Goal: Task Accomplishment & Management: Manage account settings

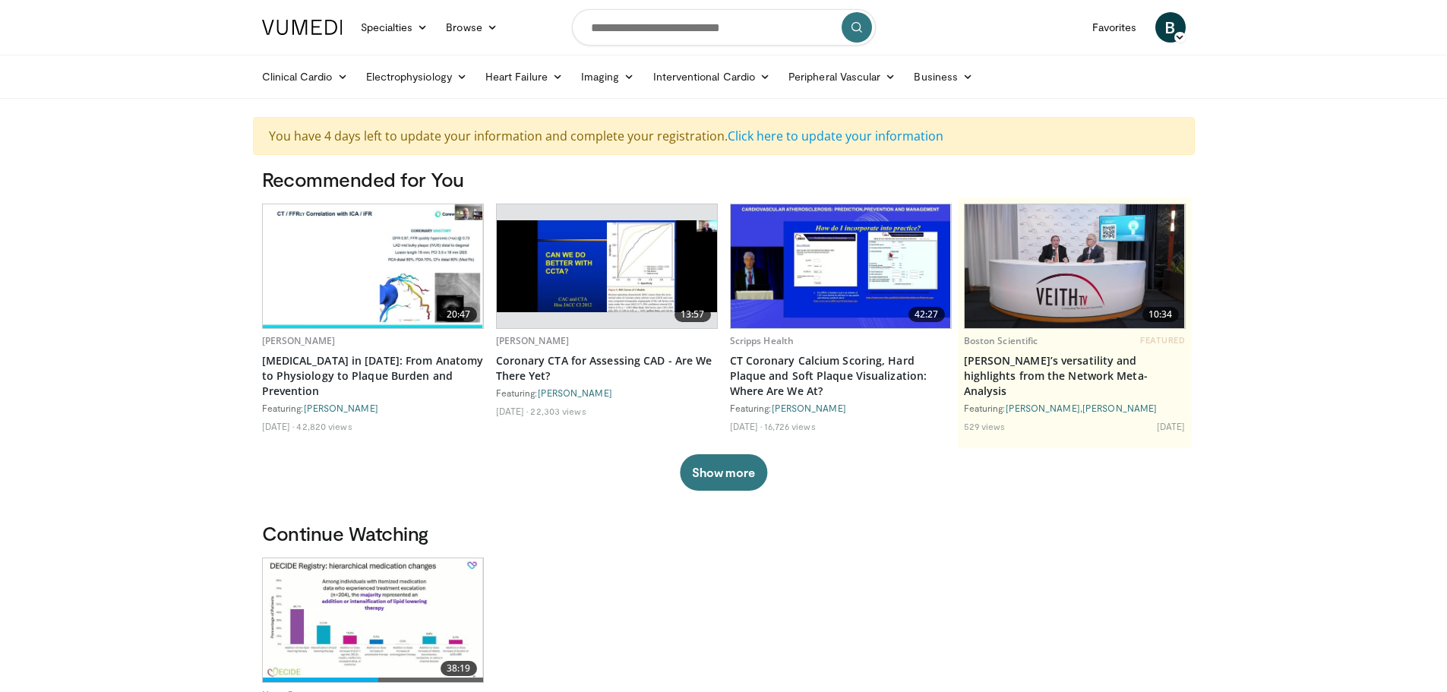
click at [1167, 32] on span "B" at bounding box center [1171, 27] width 30 height 30
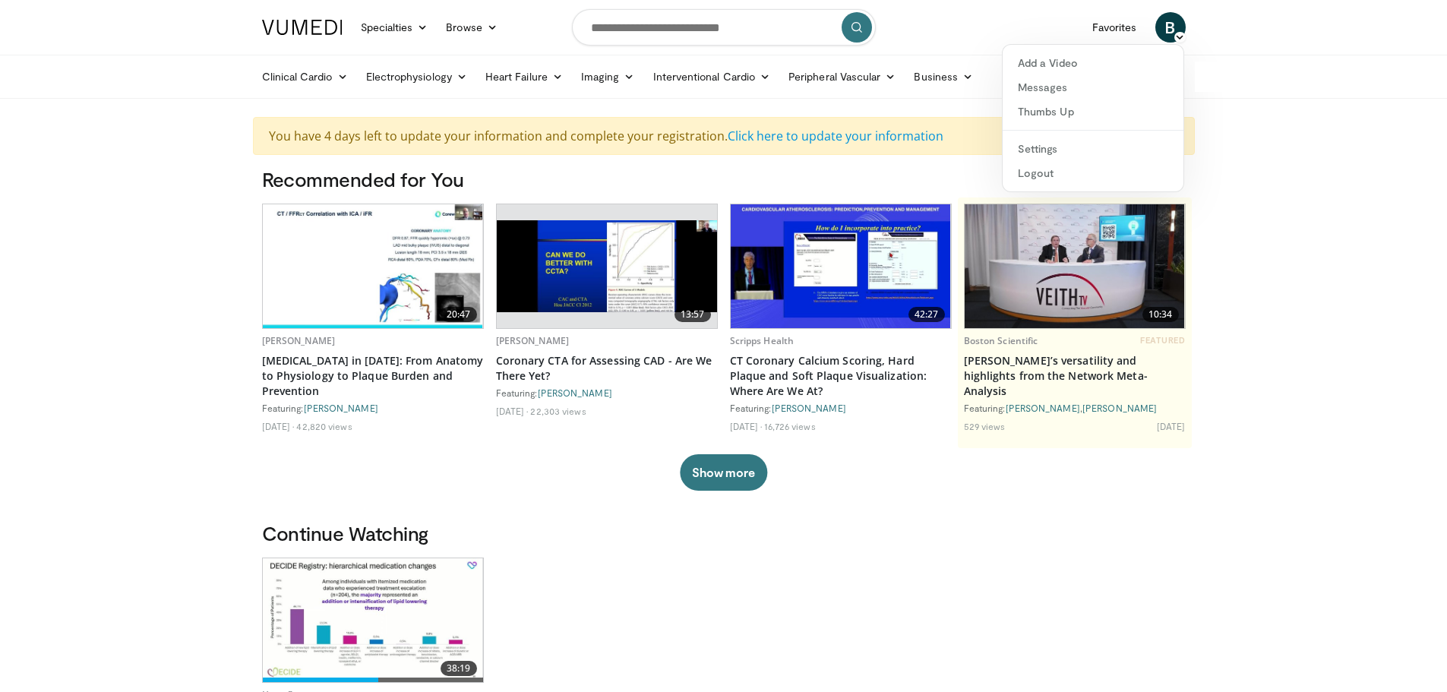
click at [962, 44] on nav "Specialties Adult & Family Medicine Allergy, Asthma, Immunology Anesthesiology …" at bounding box center [724, 27] width 942 height 55
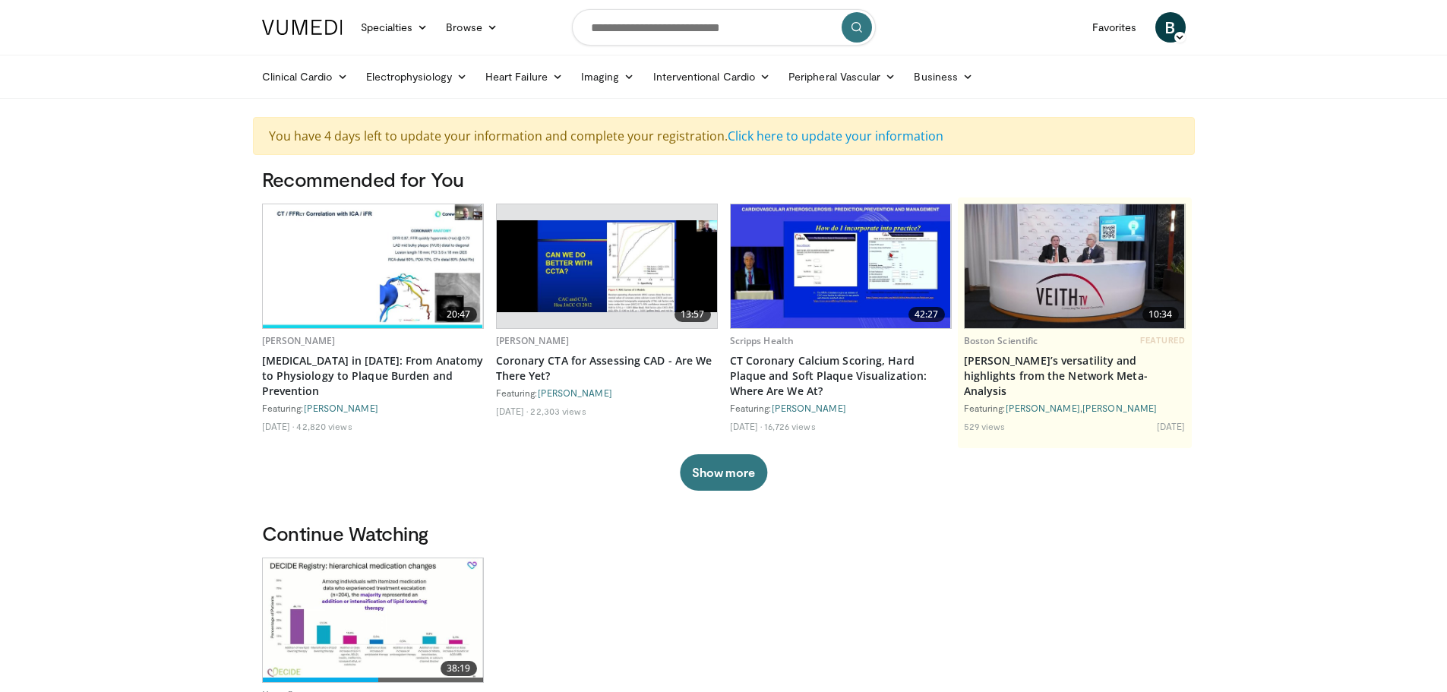
click at [1171, 28] on span "B" at bounding box center [1171, 27] width 30 height 30
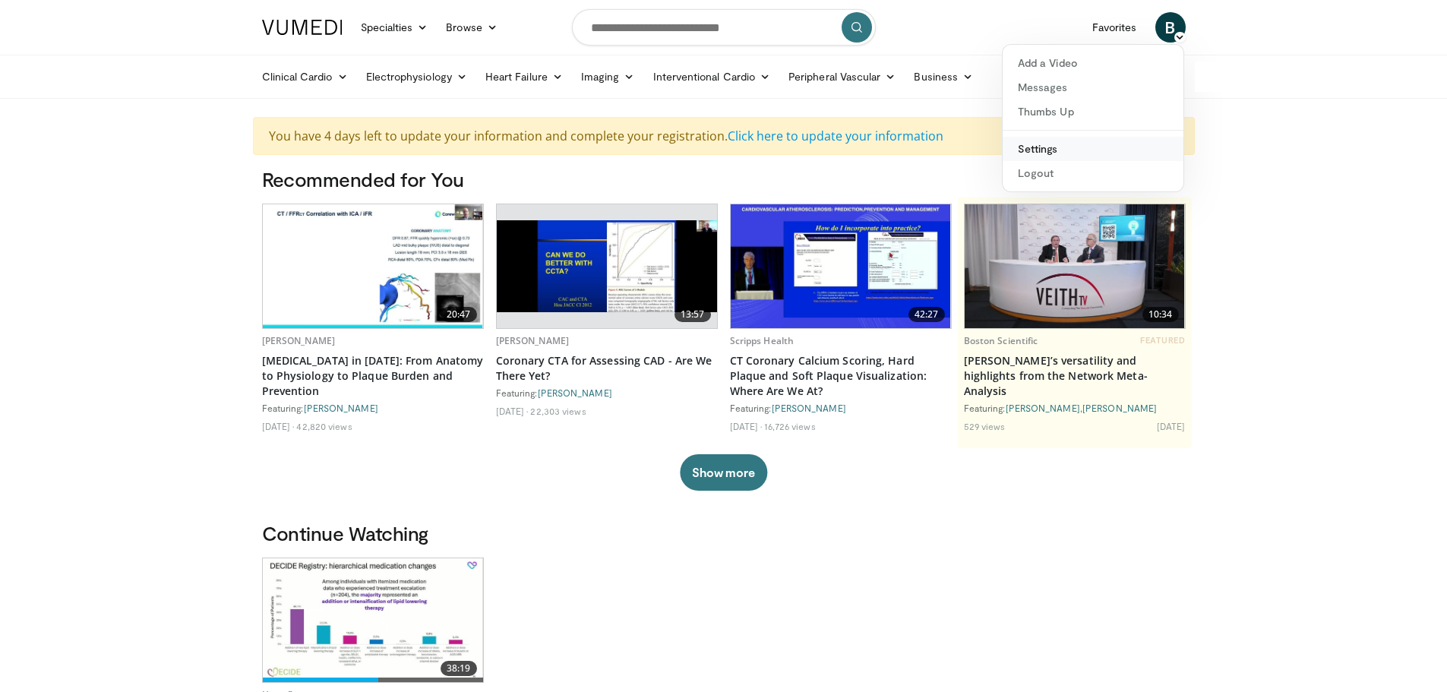
click at [1057, 146] on link "Settings" at bounding box center [1093, 149] width 181 height 24
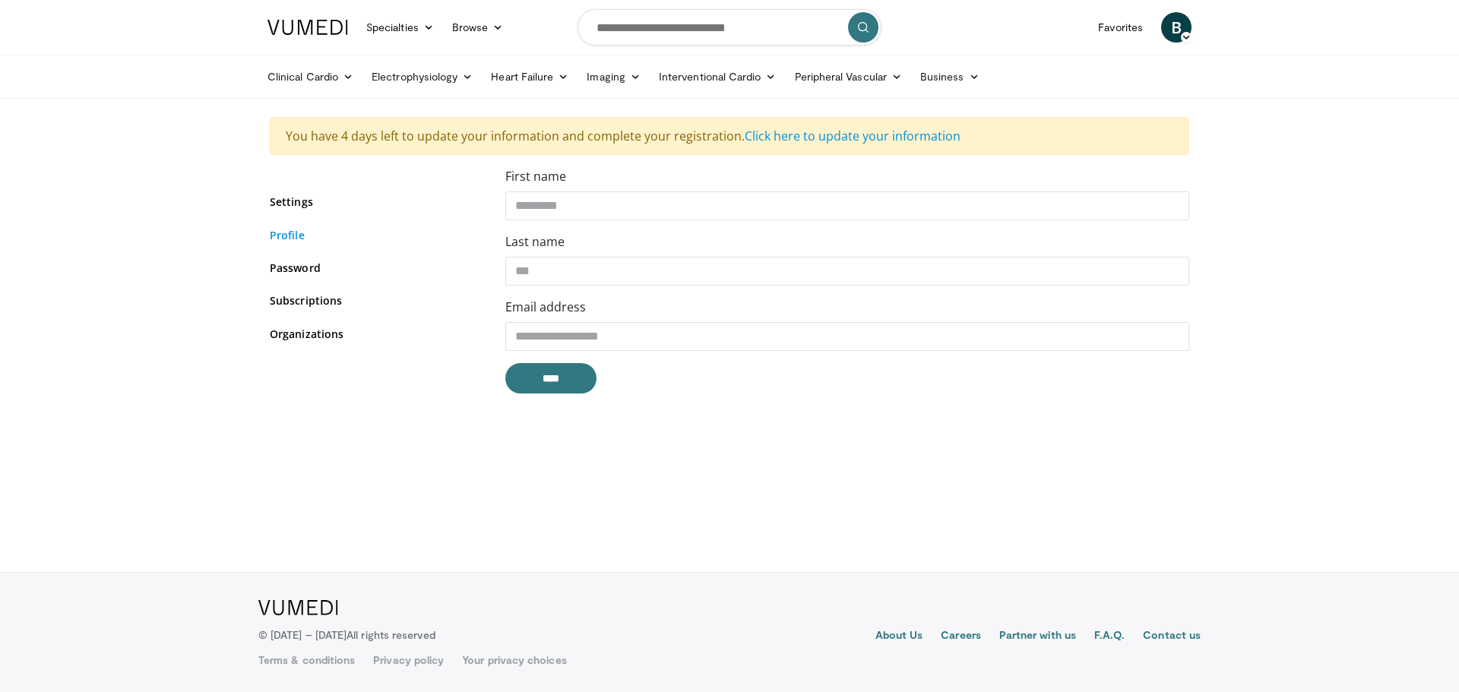
click at [289, 237] on link "Profile" at bounding box center [376, 235] width 213 height 16
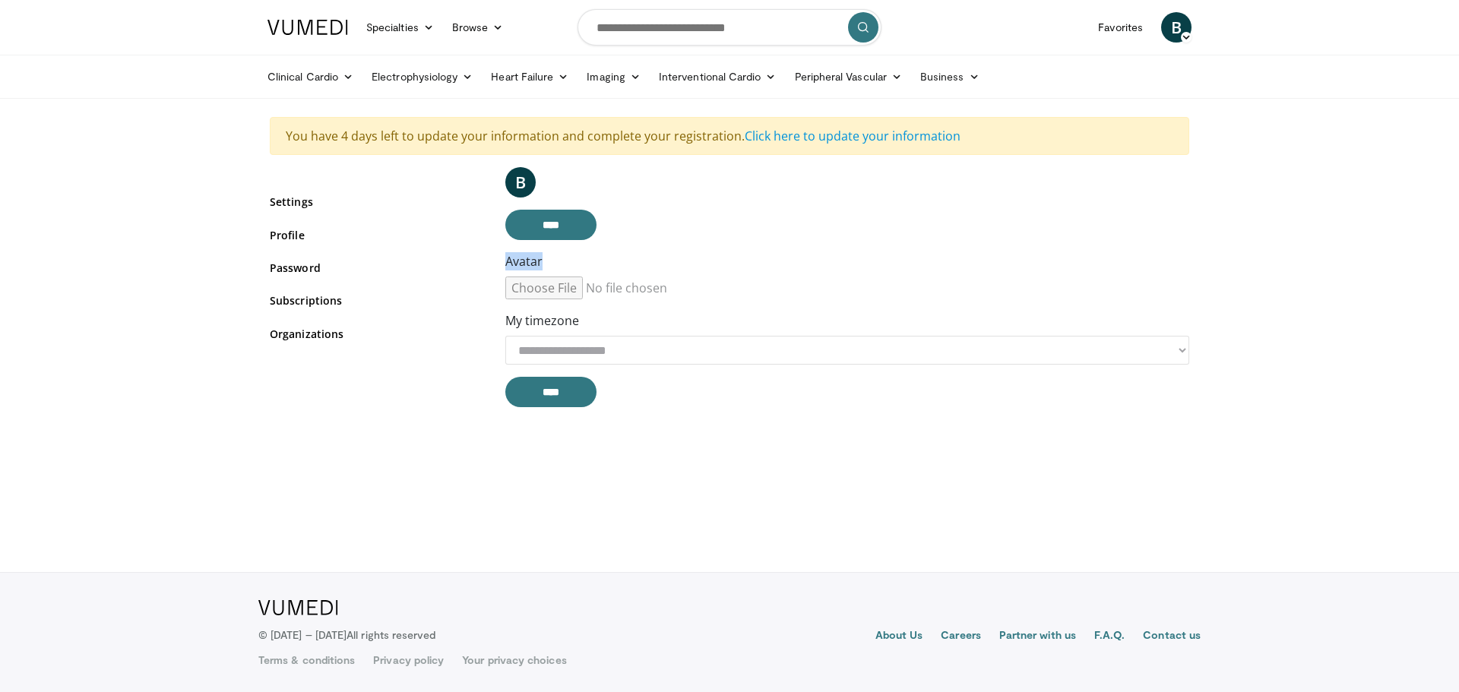
drag, startPoint x: 506, startPoint y: 261, endPoint x: 606, endPoint y: 259, distance: 100.3
click at [580, 259] on div "Avatar" at bounding box center [847, 275] width 684 height 47
click at [615, 260] on div "Avatar" at bounding box center [847, 275] width 684 height 47
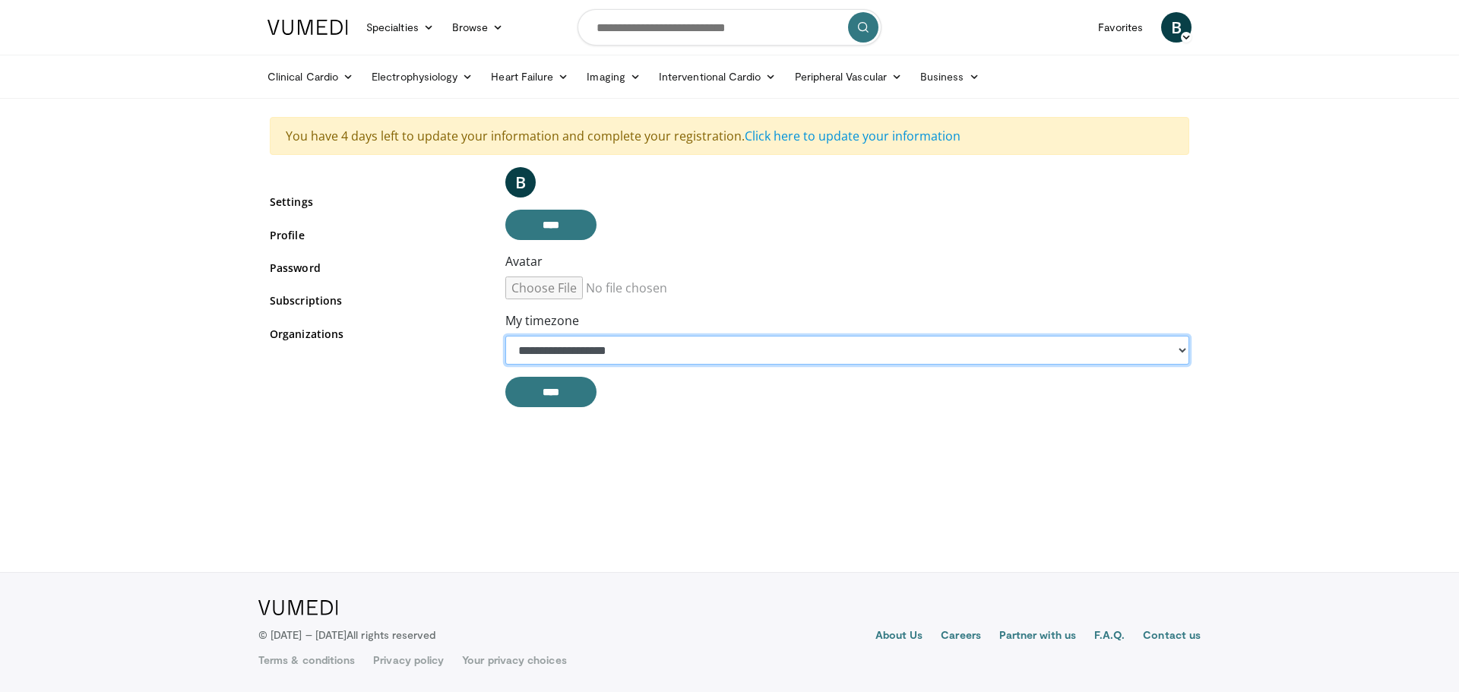
click at [596, 346] on select "**********" at bounding box center [847, 350] width 684 height 29
click at [598, 346] on select "**********" at bounding box center [847, 350] width 684 height 29
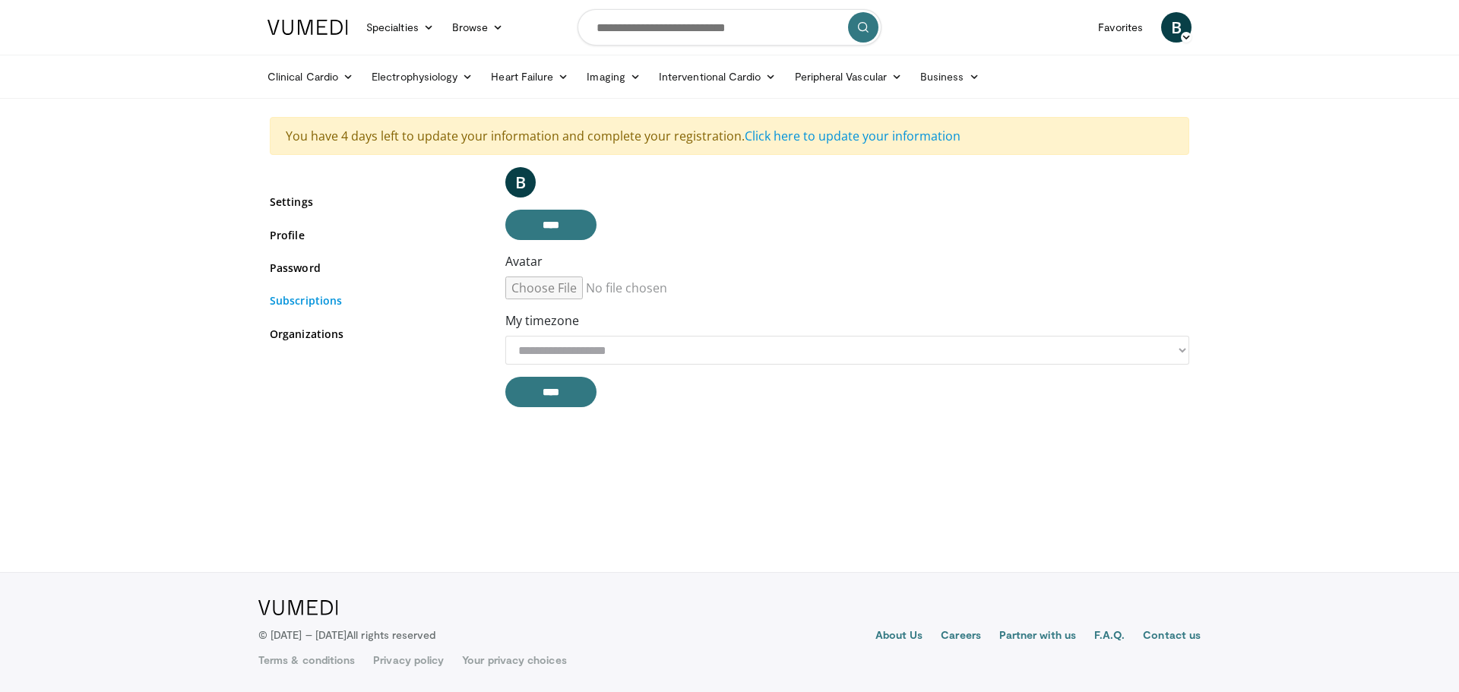
click at [407, 300] on link "Subscriptions" at bounding box center [376, 300] width 213 height 16
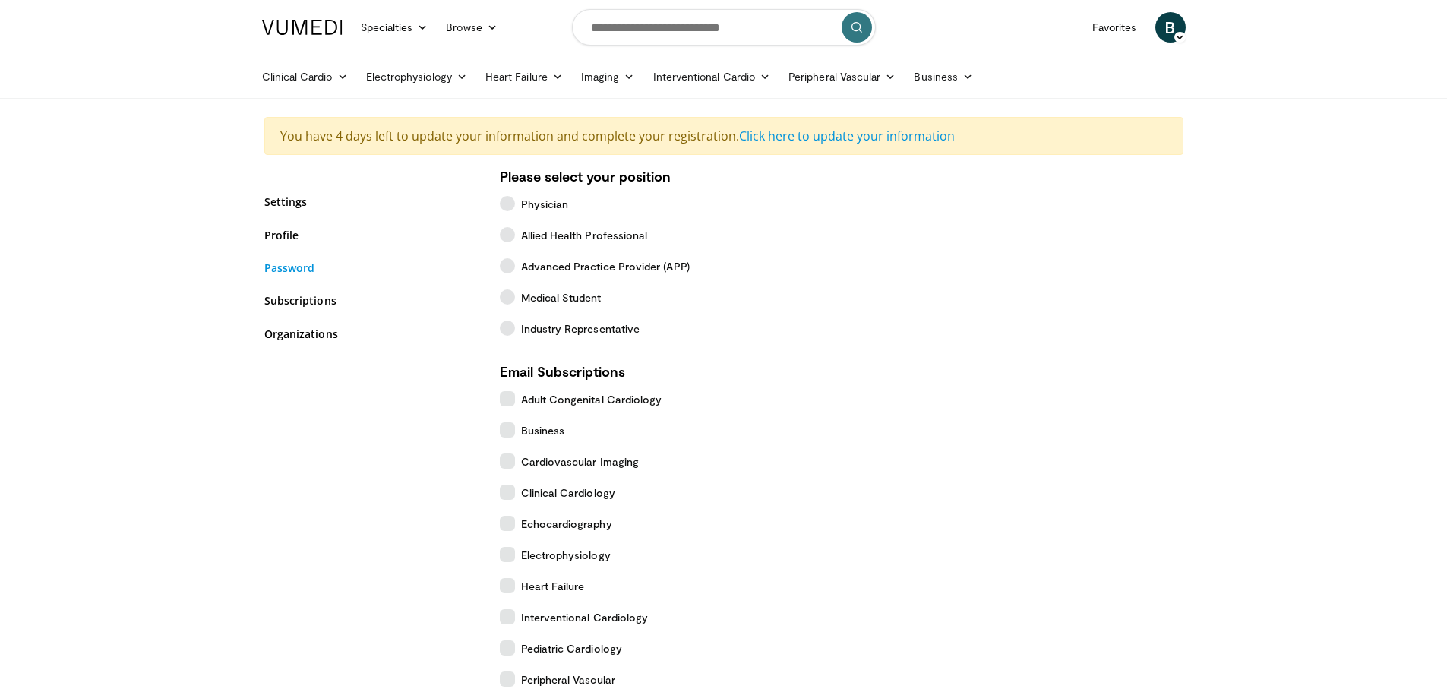
click at [308, 274] on link "Password" at bounding box center [370, 268] width 213 height 16
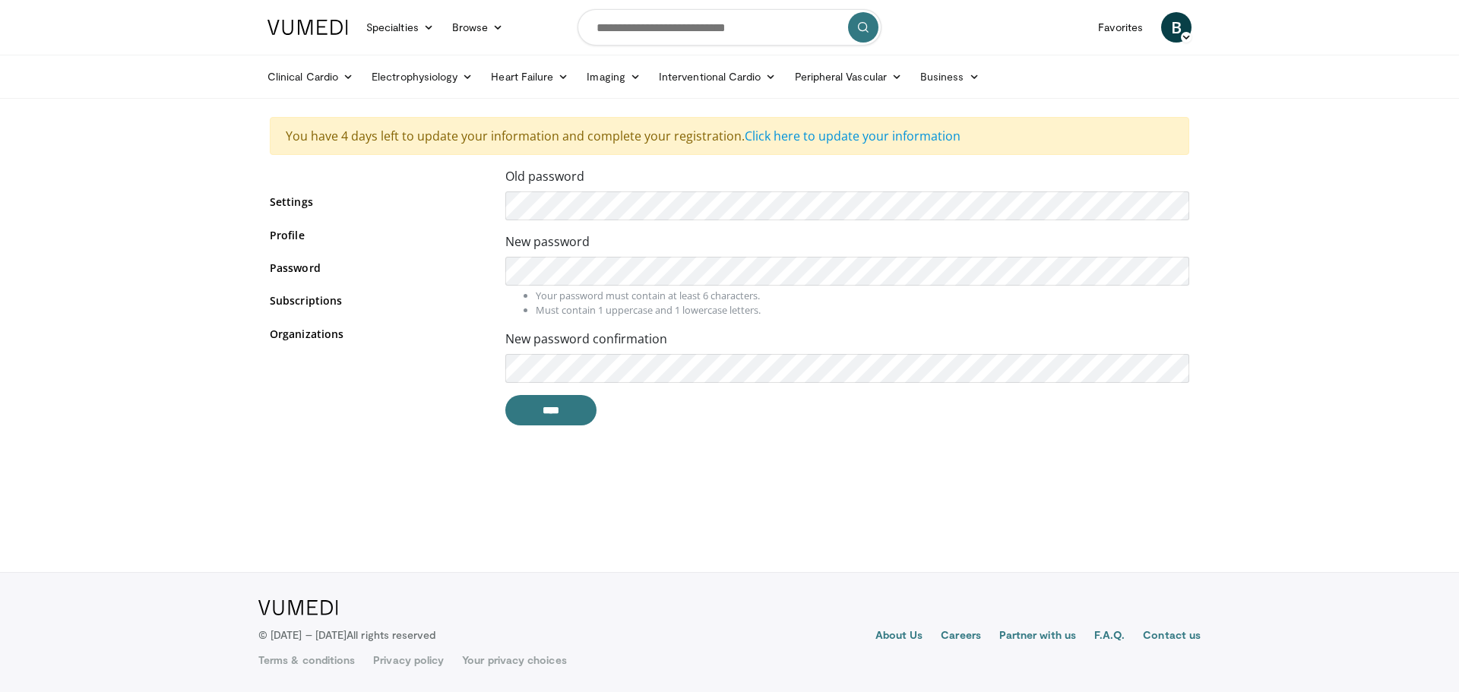
click at [292, 253] on div "Settings Profile Password Subscriptions Organizations" at bounding box center [376, 276] width 213 height 183
click at [290, 237] on link "Profile" at bounding box center [376, 235] width 213 height 16
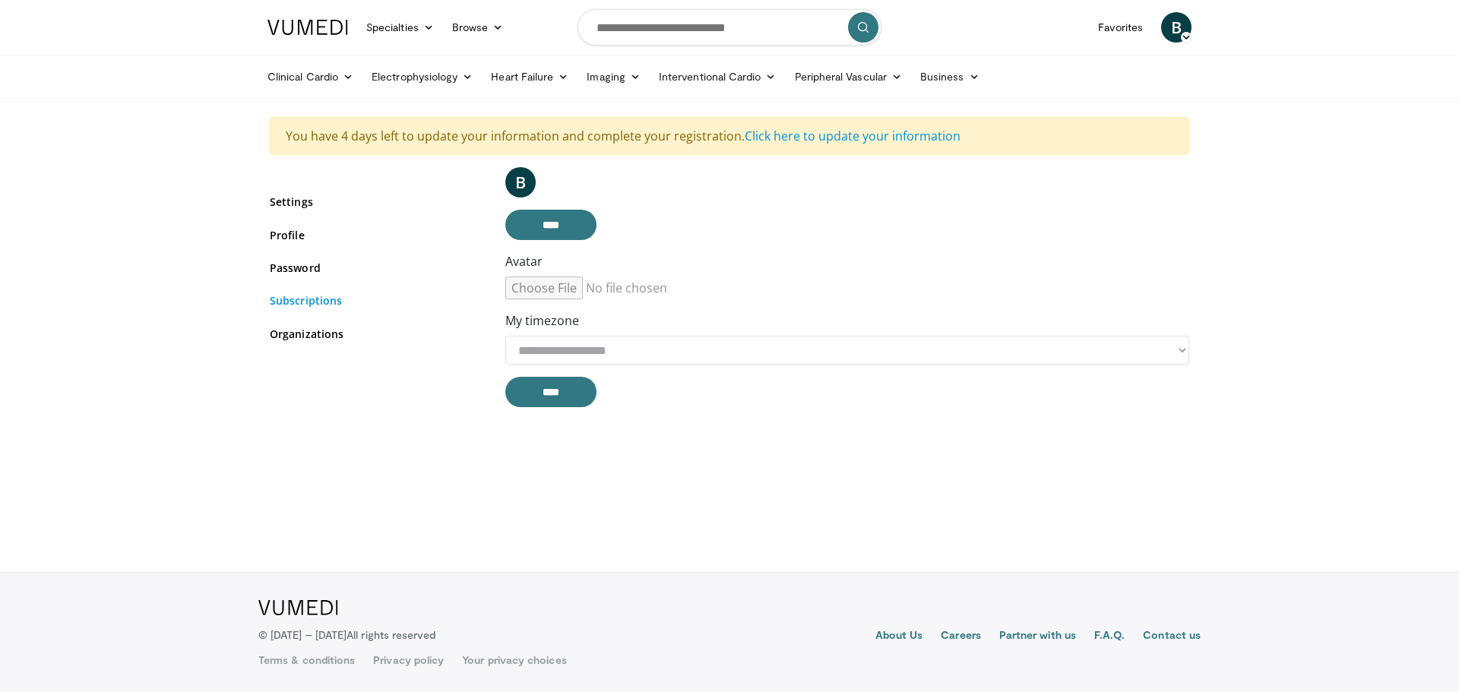
click at [293, 302] on link "Subscriptions" at bounding box center [376, 300] width 213 height 16
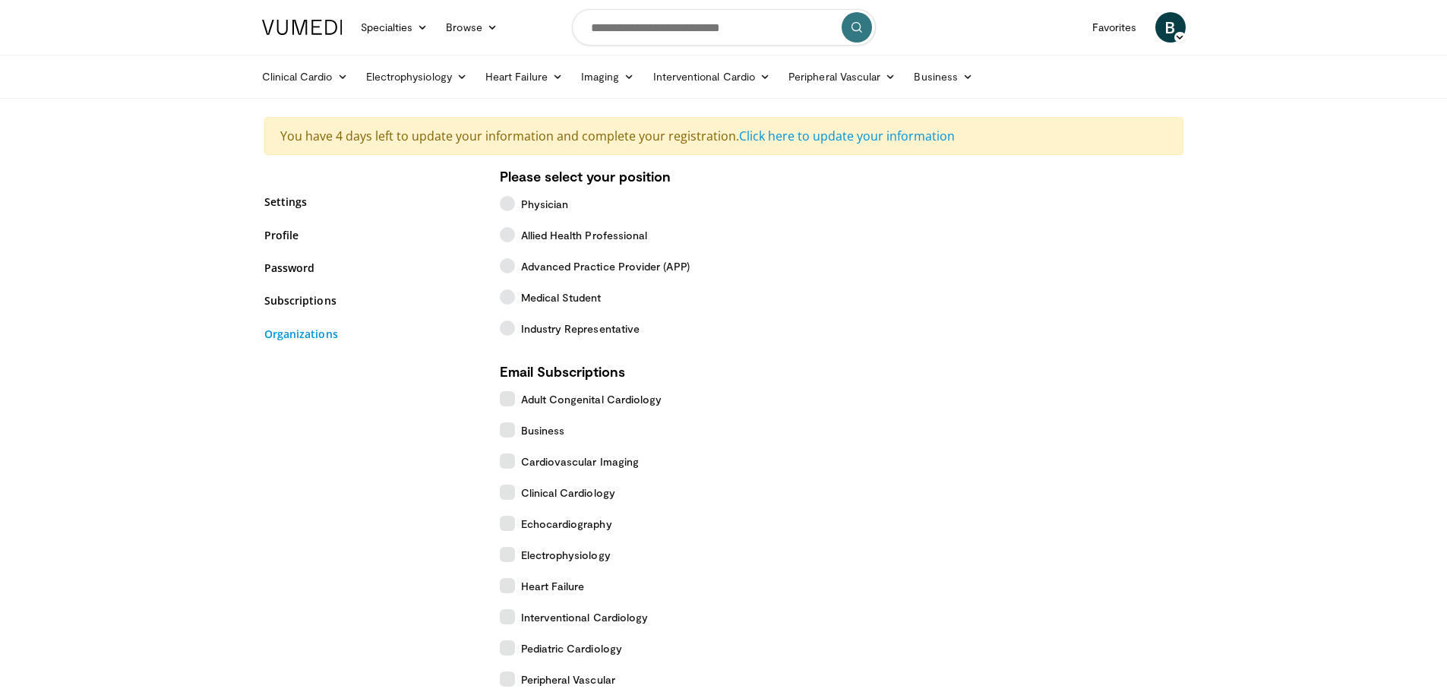
click at [302, 334] on link "Organizations" at bounding box center [370, 334] width 213 height 16
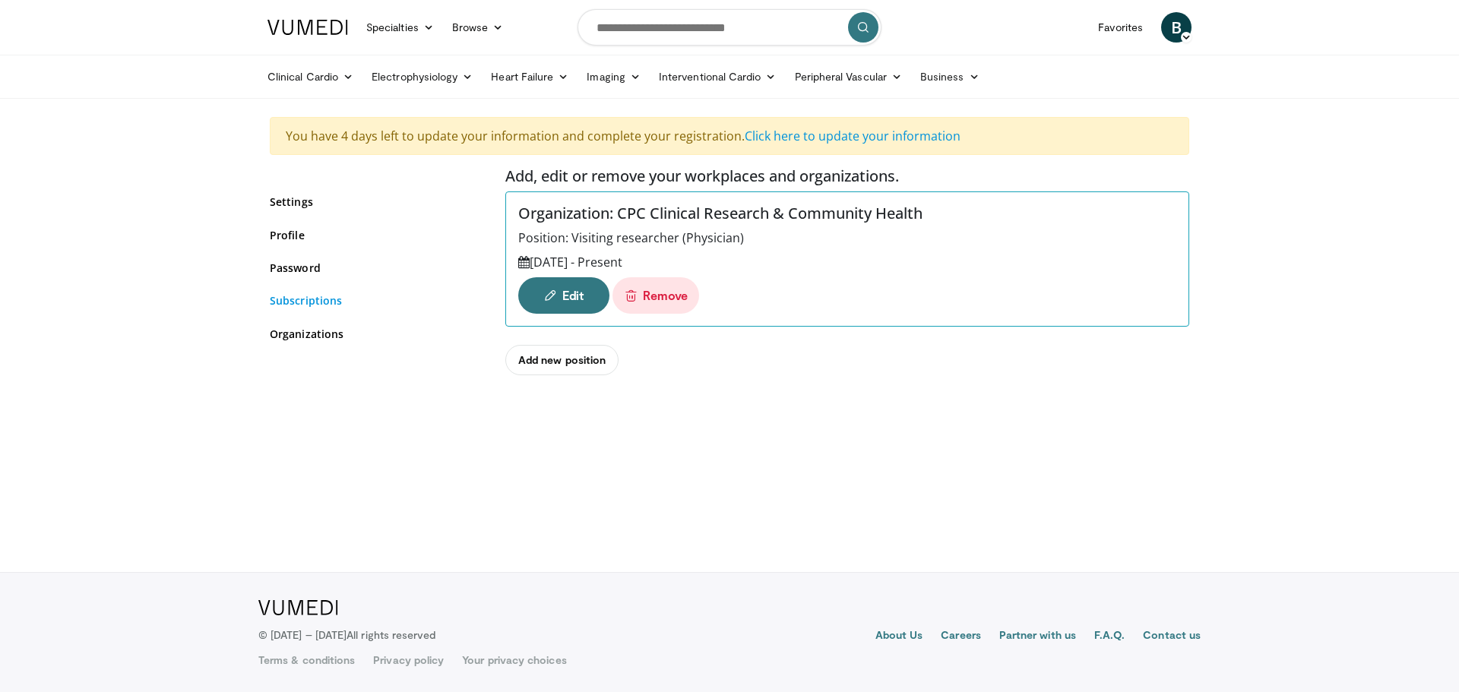
click at [327, 296] on link "Subscriptions" at bounding box center [376, 300] width 213 height 16
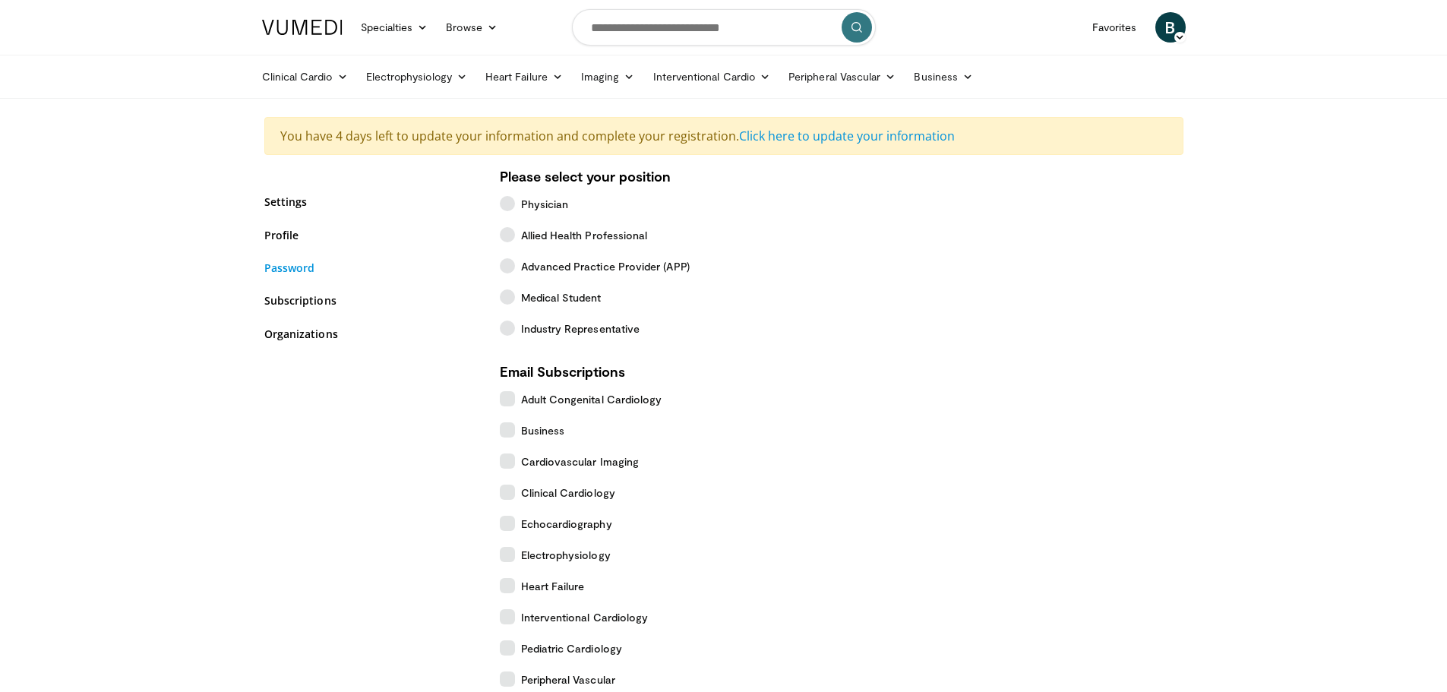
click at [287, 272] on link "Password" at bounding box center [370, 268] width 213 height 16
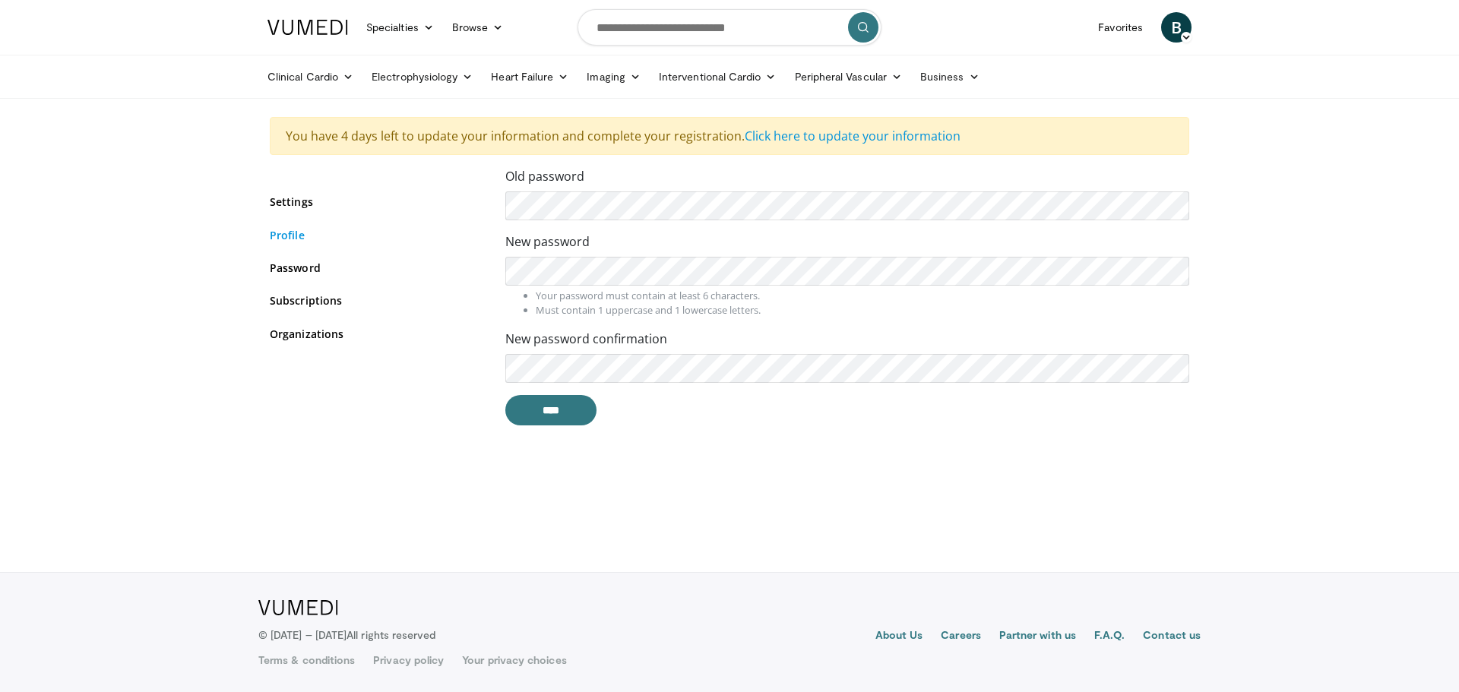
click at [283, 232] on link "Profile" at bounding box center [376, 235] width 213 height 16
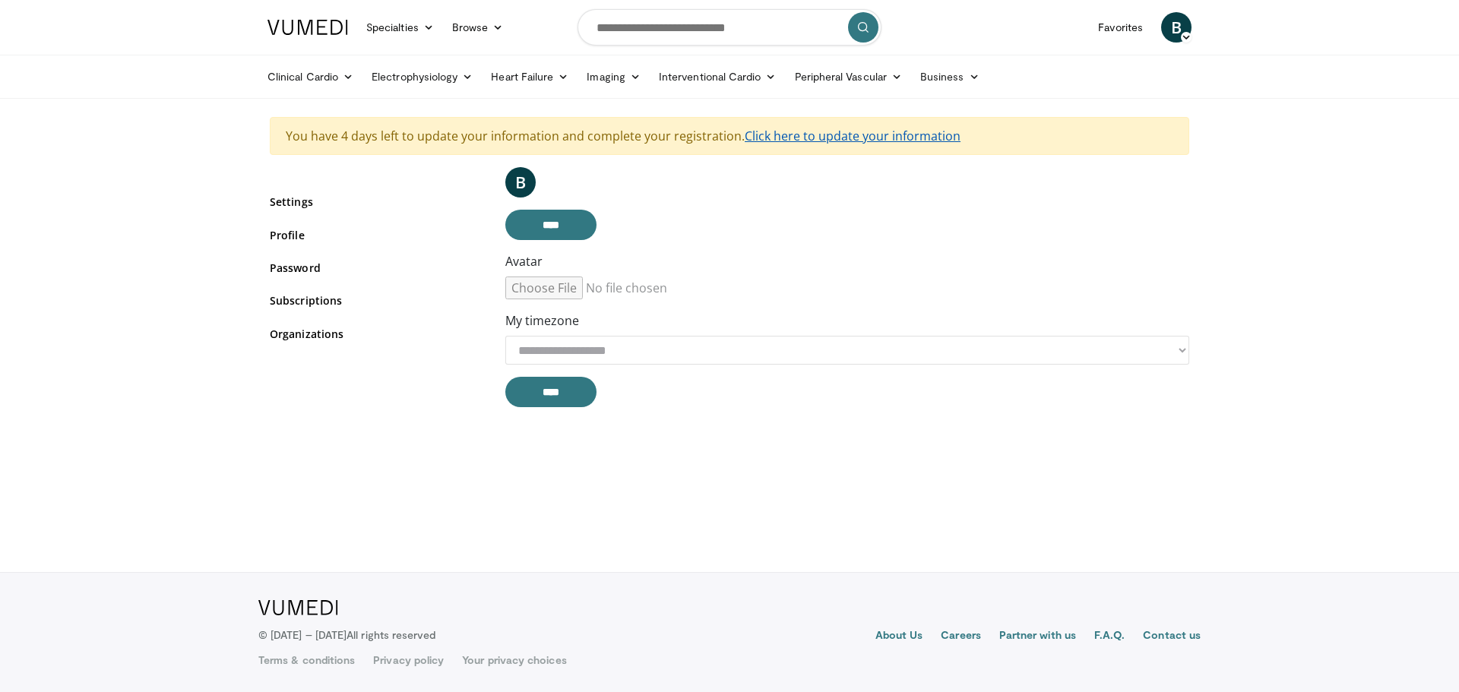
click at [890, 139] on link "Click here to update your information" at bounding box center [853, 136] width 216 height 17
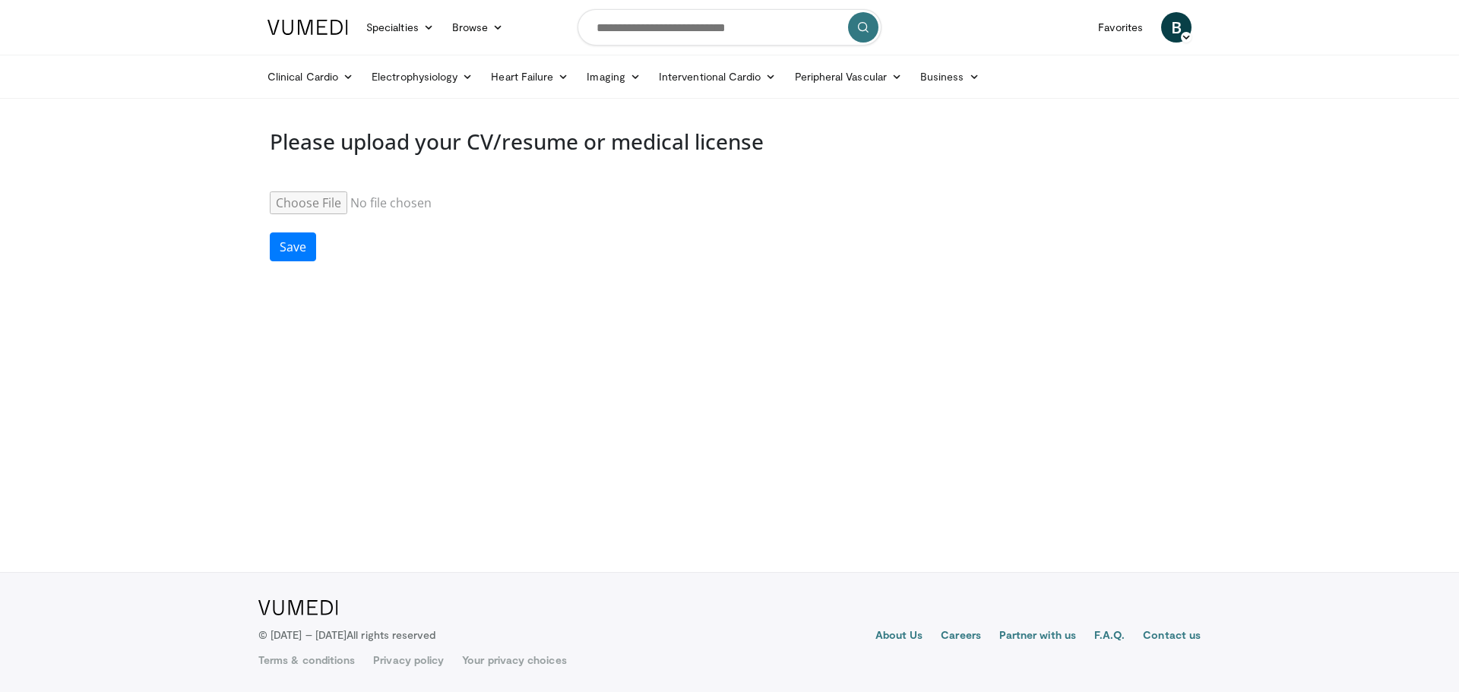
click at [299, 199] on input "Resume" at bounding box center [386, 202] width 232 height 23
type input "**********"
click at [292, 248] on button "Save" at bounding box center [293, 246] width 46 height 29
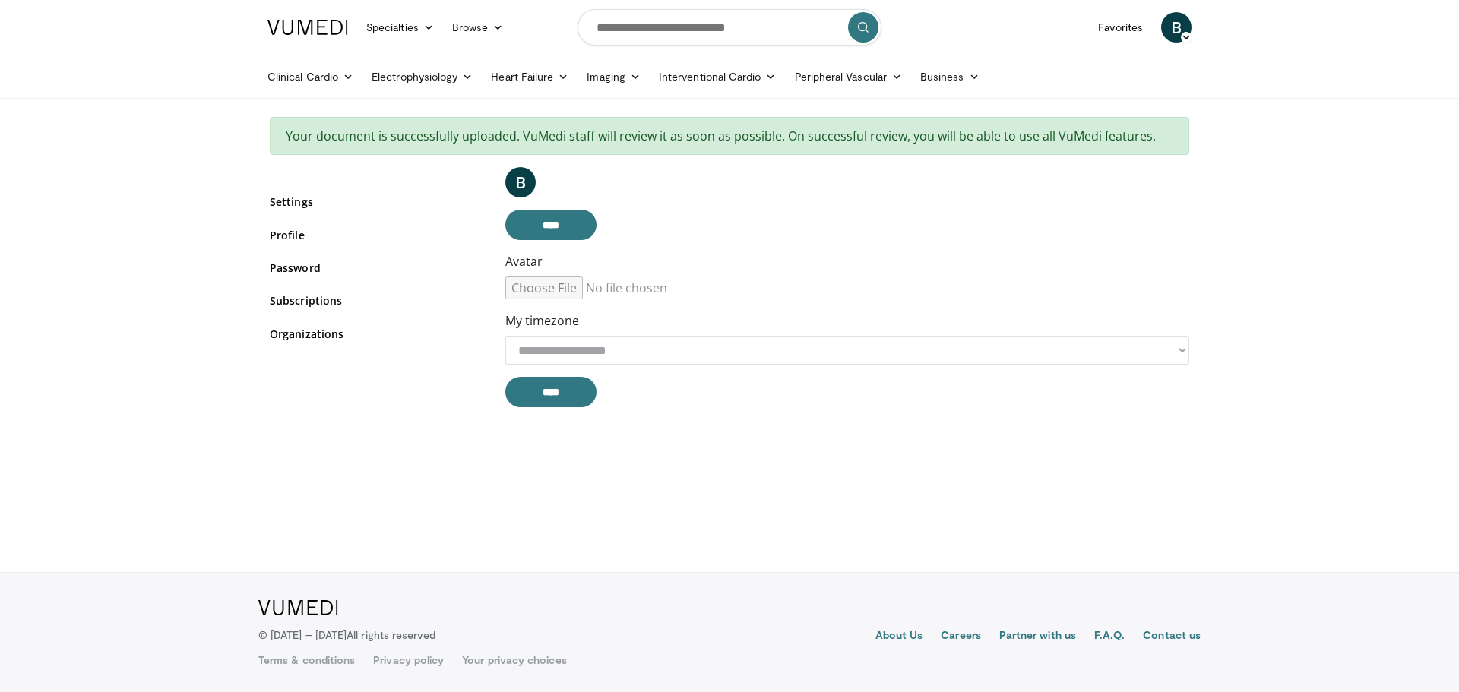
click at [523, 186] on span "B" at bounding box center [520, 182] width 30 height 30
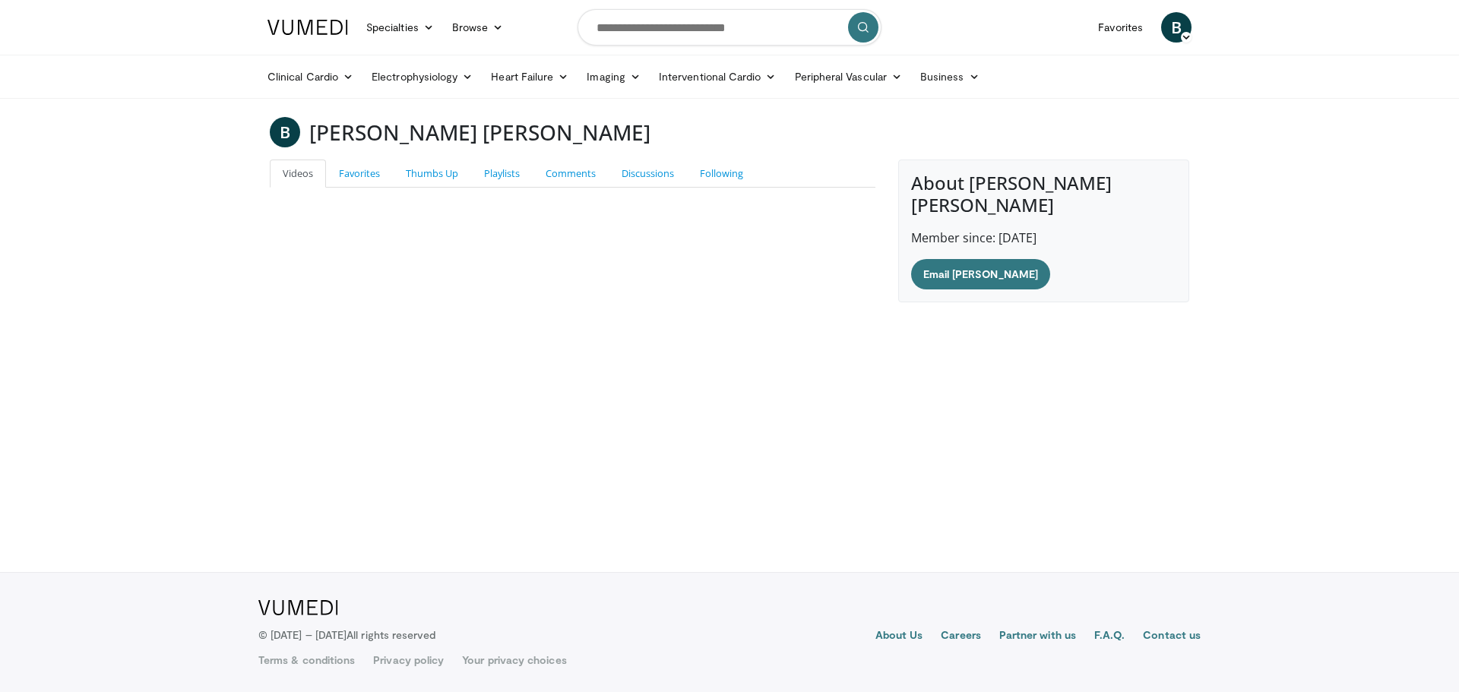
click at [717, 288] on body "Specialties Adult & Family Medicine Allergy, [MEDICAL_DATA], Immunology Anesthe…" at bounding box center [729, 346] width 1459 height 692
click at [352, 175] on link "Favorites" at bounding box center [359, 174] width 67 height 28
click at [432, 172] on link "Thumbs Up" at bounding box center [432, 174] width 78 height 28
click at [491, 168] on link "Playlists" at bounding box center [502, 174] width 62 height 28
click at [568, 171] on link "Comments" at bounding box center [571, 174] width 76 height 28
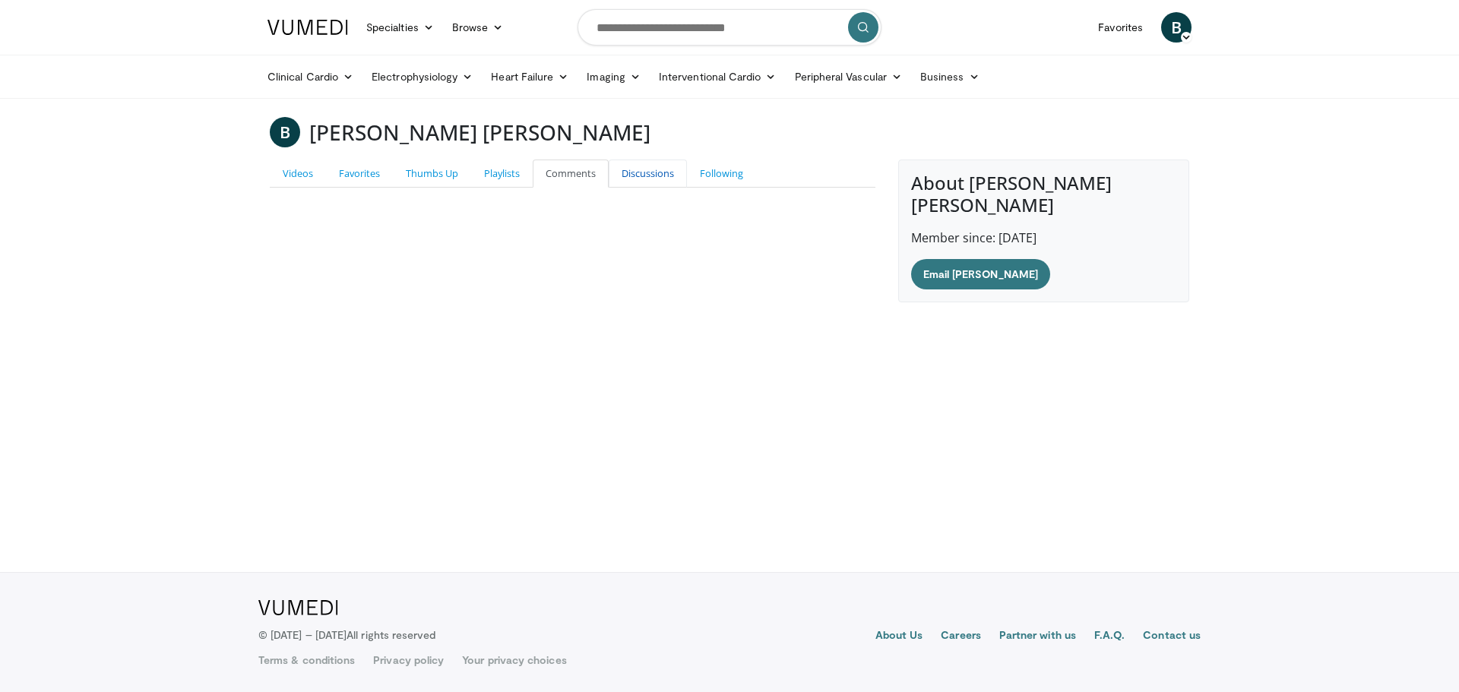
click at [634, 172] on link "Discussions" at bounding box center [648, 174] width 78 height 28
click at [729, 175] on link "Following" at bounding box center [721, 174] width 69 height 28
click at [647, 170] on link "Discussions" at bounding box center [648, 174] width 78 height 28
click at [542, 181] on link "Comments" at bounding box center [571, 174] width 76 height 28
click at [501, 182] on link "Playlists" at bounding box center [502, 174] width 62 height 28
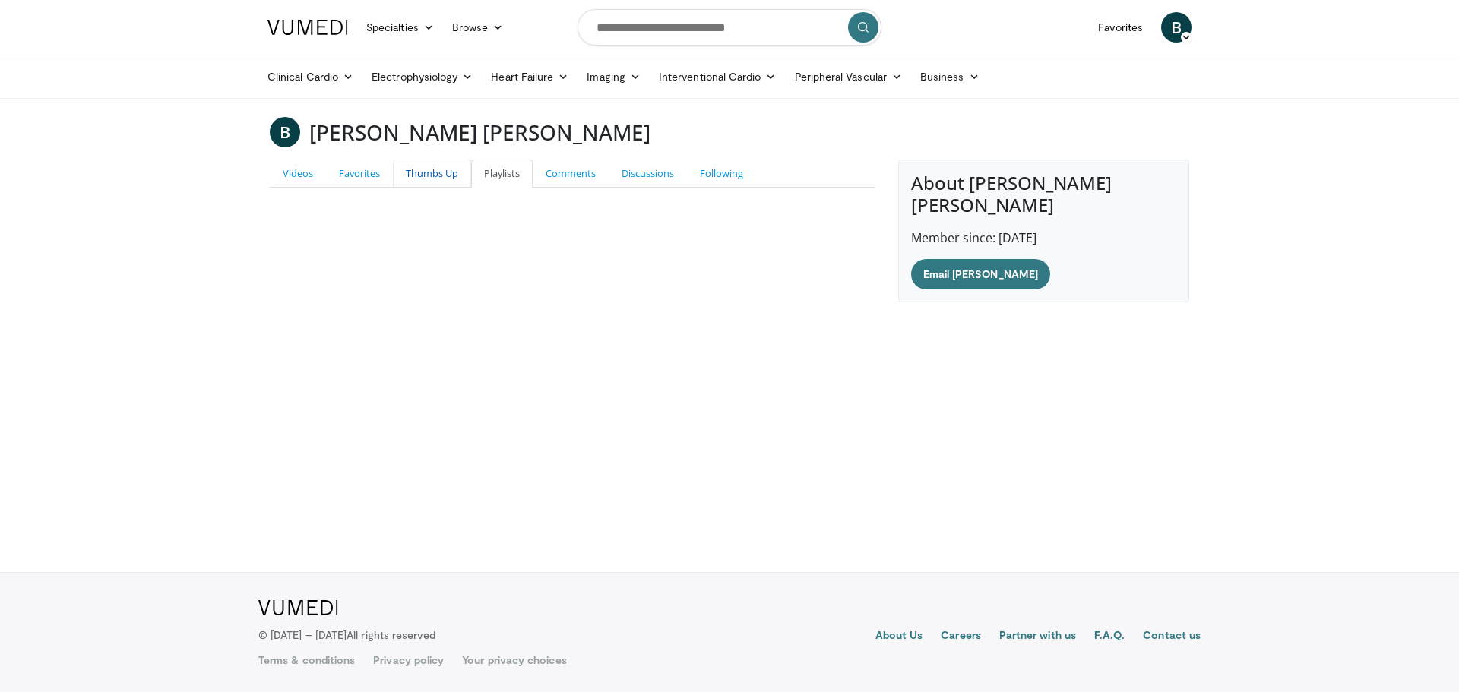
click at [409, 168] on link "Thumbs Up" at bounding box center [432, 174] width 78 height 28
click at [373, 169] on link "Favorites" at bounding box center [359, 174] width 67 height 28
click at [309, 173] on link "Videos" at bounding box center [298, 174] width 56 height 28
click at [694, 292] on body "Specialties Adult & Family Medicine Allergy, [MEDICAL_DATA], Immunology Anesthe…" at bounding box center [729, 346] width 1459 height 692
